Goal: Find specific page/section: Find specific page/section

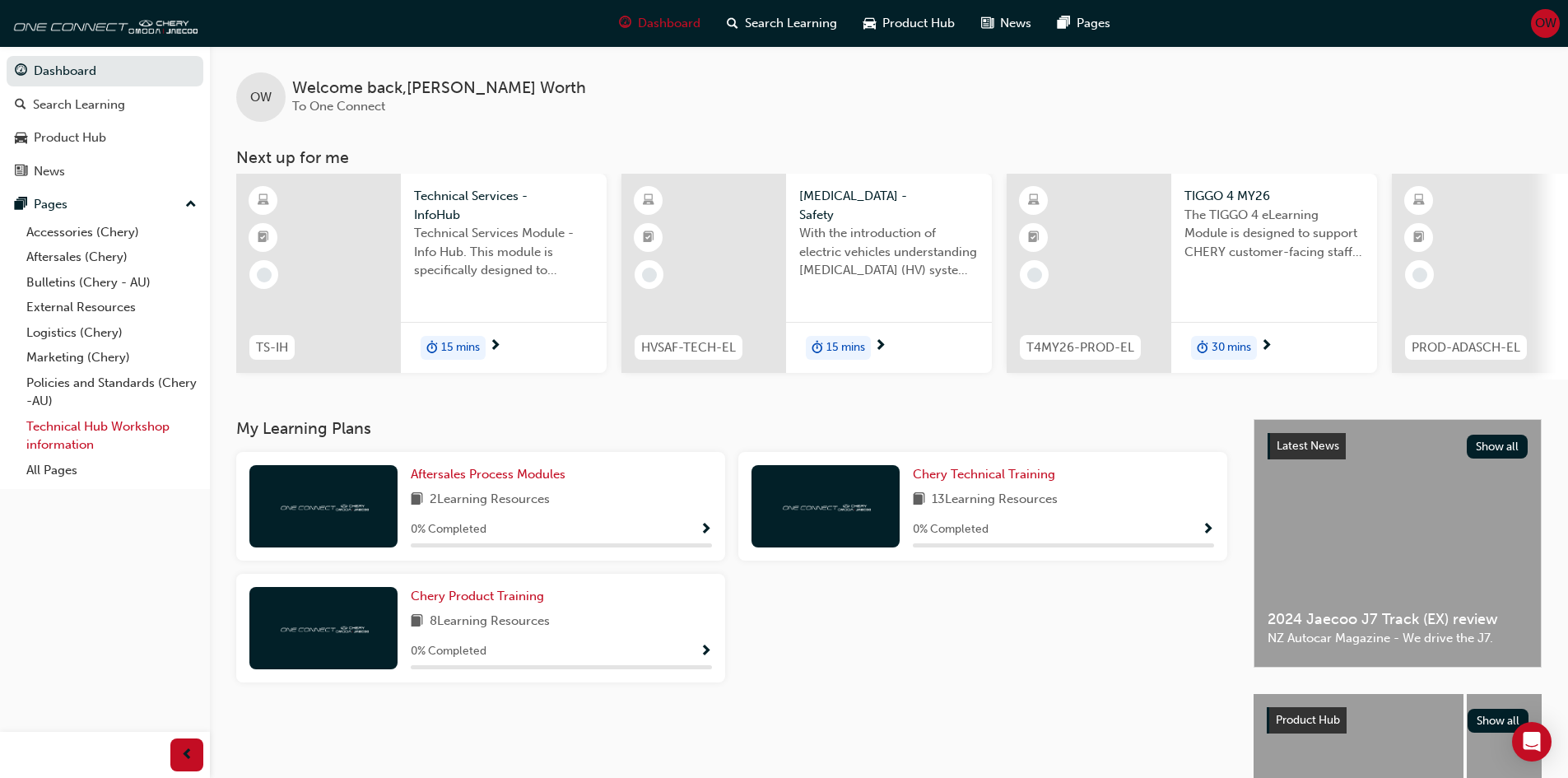
click at [88, 434] on link "Technical Hub Workshop information" at bounding box center [111, 435] width 183 height 43
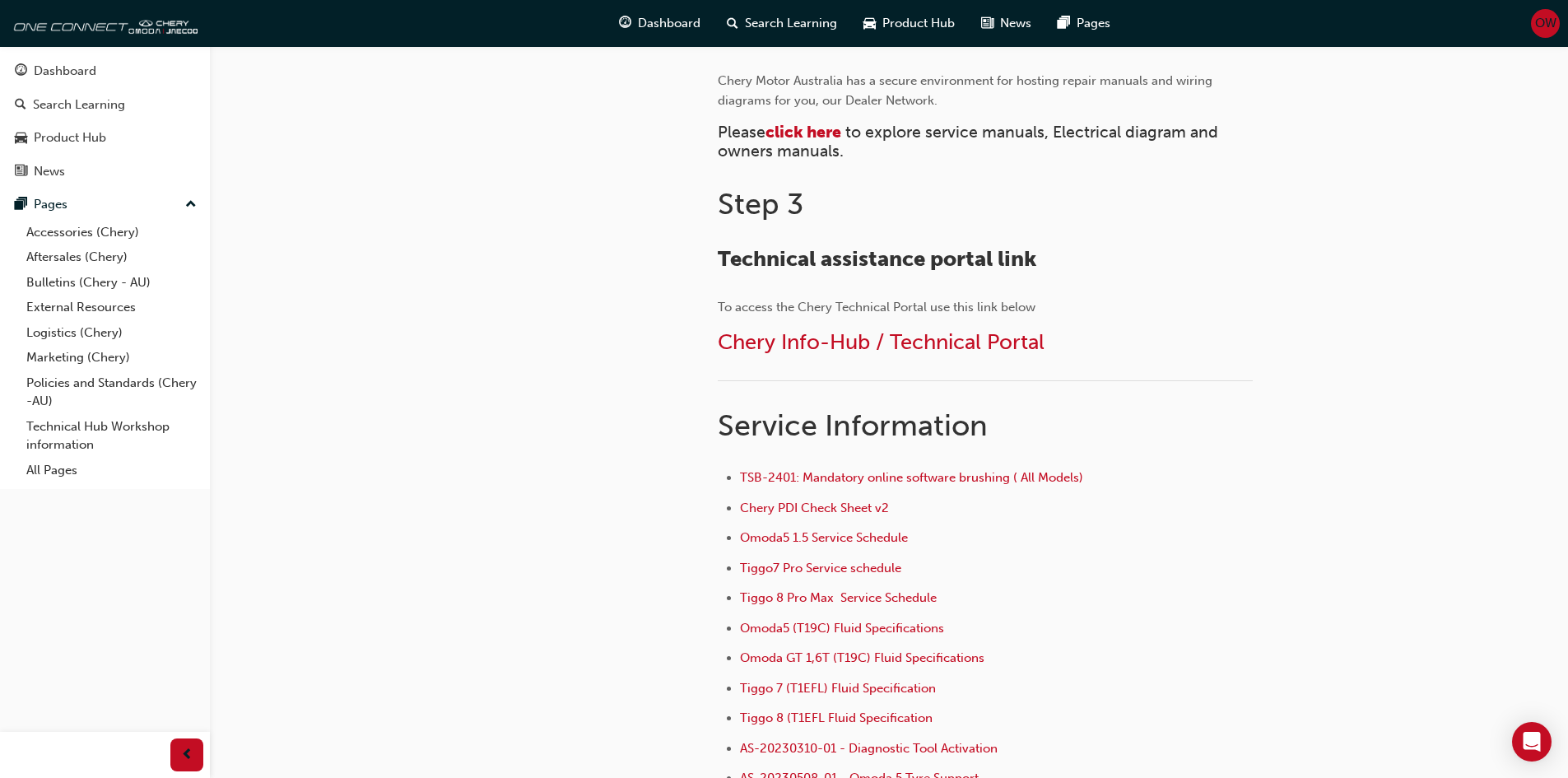
scroll to position [823, 0]
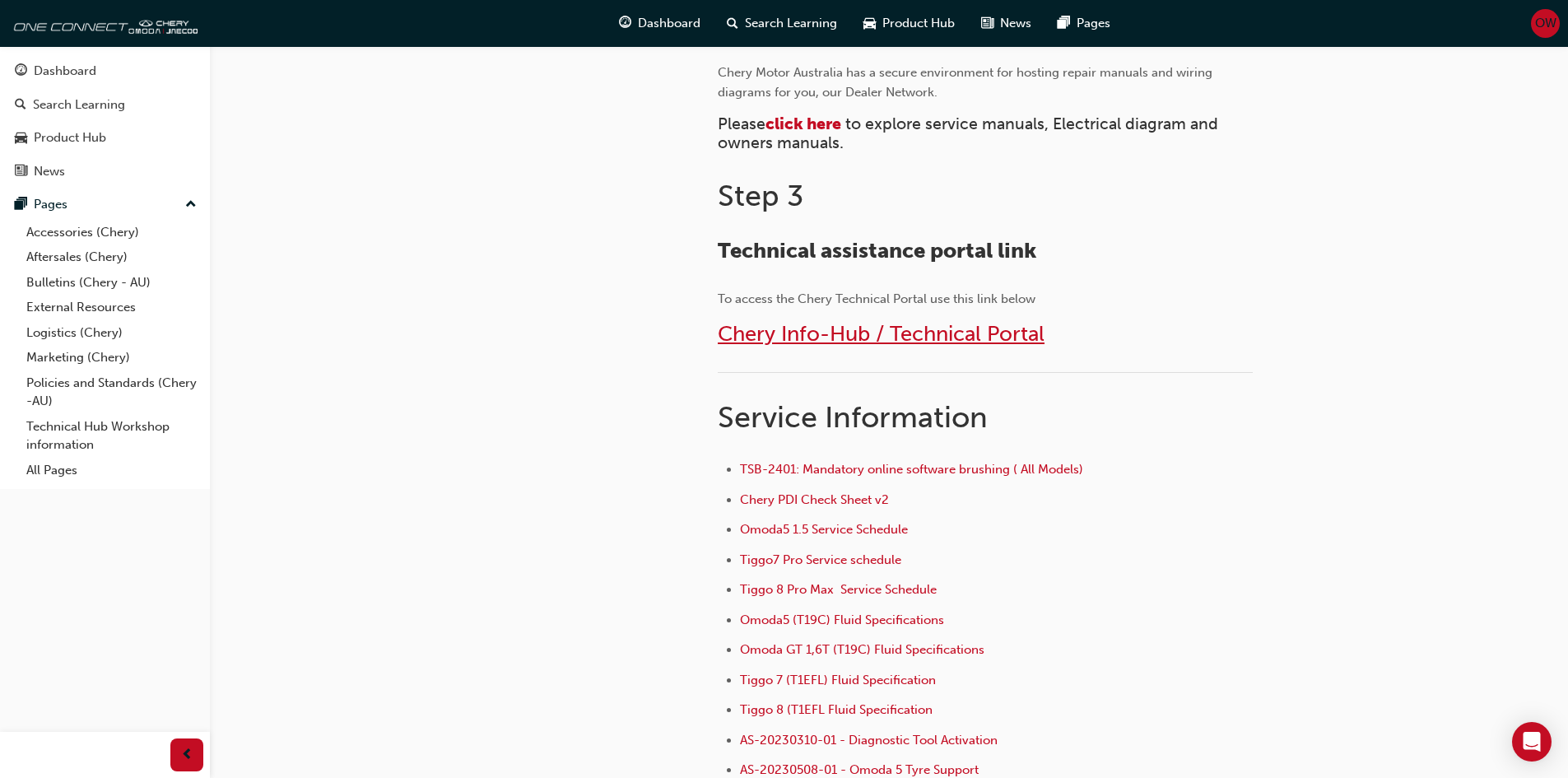
click at [864, 331] on span "Chery Info-Hub / Technical Portal" at bounding box center [881, 333] width 327 height 25
